Goal: Entertainment & Leisure: Consume media (video, audio)

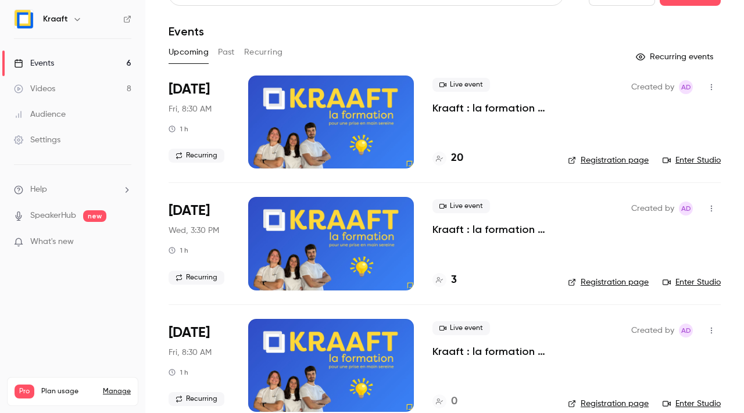
scroll to position [26, 0]
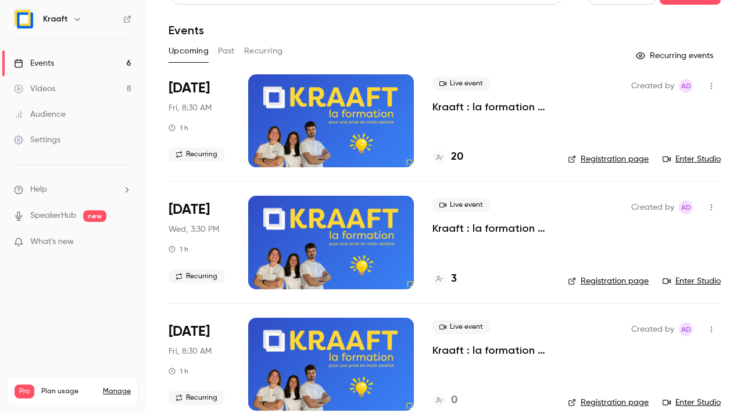
click at [218, 43] on button "Past" at bounding box center [226, 51] width 17 height 19
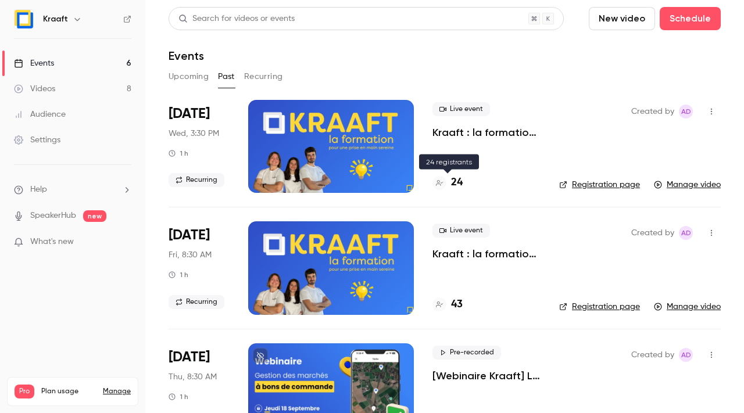
click at [455, 182] on h4 "24" at bounding box center [457, 183] width 12 height 16
click at [292, 177] on div at bounding box center [331, 146] width 166 height 93
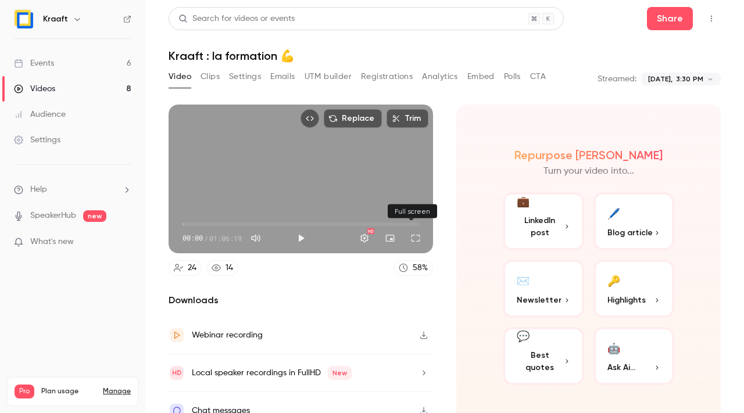
click at [410, 235] on button "Full screen" at bounding box center [415, 238] width 23 height 23
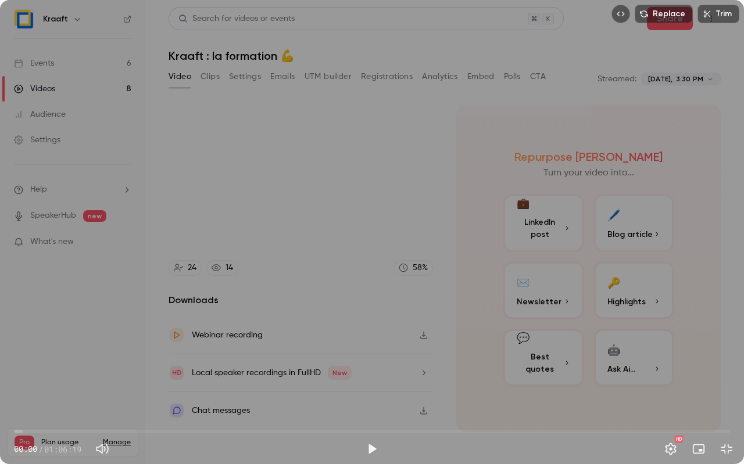
click at [368, 412] on button "Play" at bounding box center [371, 448] width 23 height 23
click at [669, 412] on button "Settings" at bounding box center [670, 448] width 23 height 23
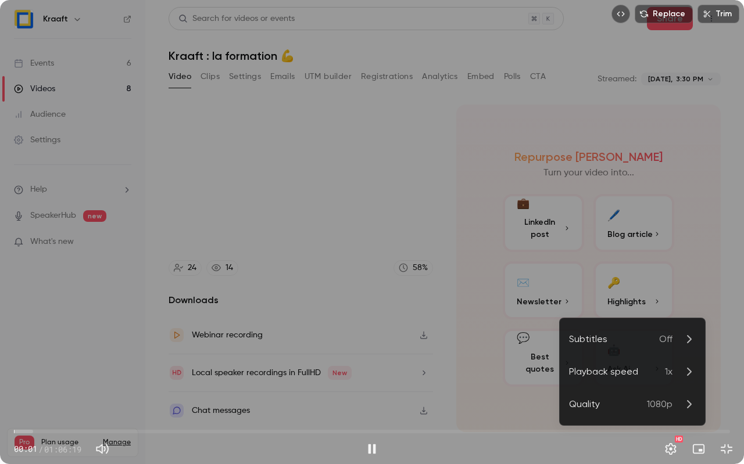
click at [674, 361] on li "Playback speed 1x" at bounding box center [631, 372] width 145 height 33
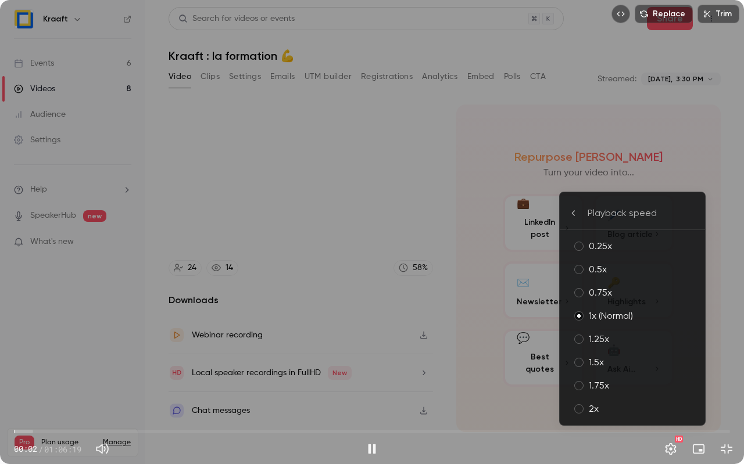
click at [644, 385] on div "1.75x" at bounding box center [641, 386] width 107 height 14
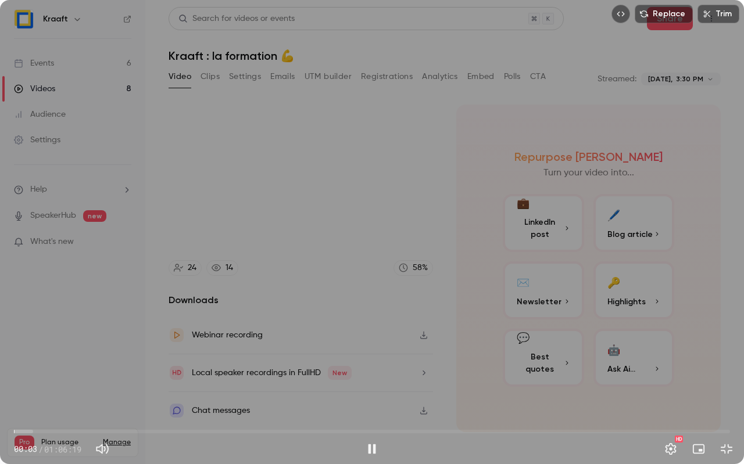
click at [390, 335] on div "Replace Trim 00:03 00:03 / 01:06:19 HD" at bounding box center [372, 232] width 744 height 464
click at [197, 412] on span "00:03" at bounding box center [372, 431] width 716 height 19
click at [168, 363] on div "Replace Trim 16:57 16:57 / 01:06:19 HD" at bounding box center [372, 232] width 744 height 464
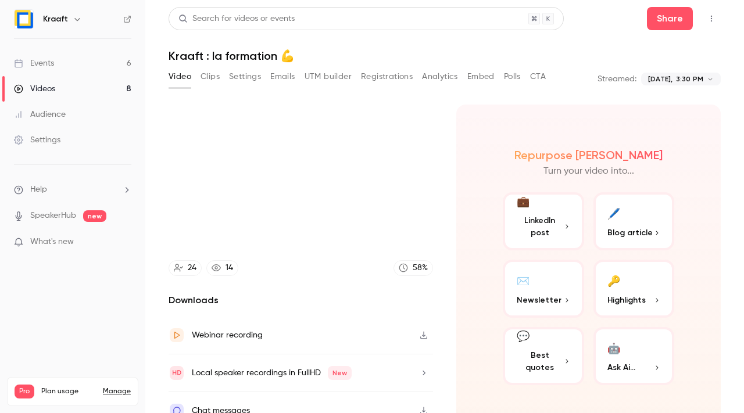
type input "****"
